Goal: Task Accomplishment & Management: Manage account settings

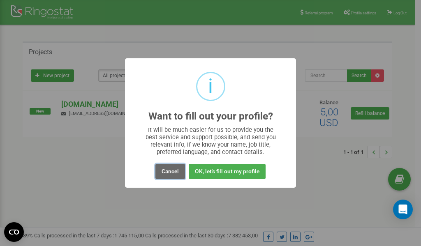
click at [167, 171] on button "Cancel" at bounding box center [170, 171] width 30 height 15
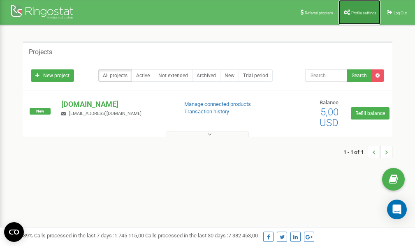
click at [350, 10] on link "Profile settings" at bounding box center [359, 12] width 42 height 25
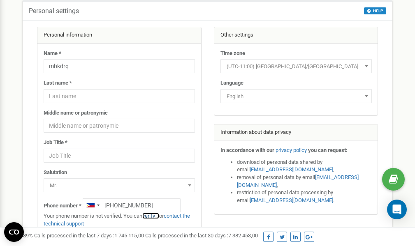
click at [154, 216] on link "verify it" at bounding box center [150, 216] width 17 height 6
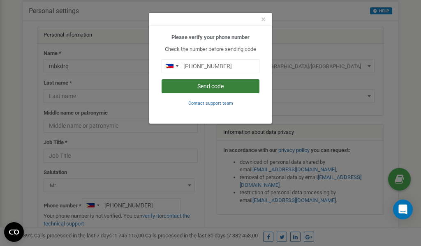
click at [222, 88] on button "Send code" at bounding box center [211, 86] width 98 height 14
